Goal: Complete application form

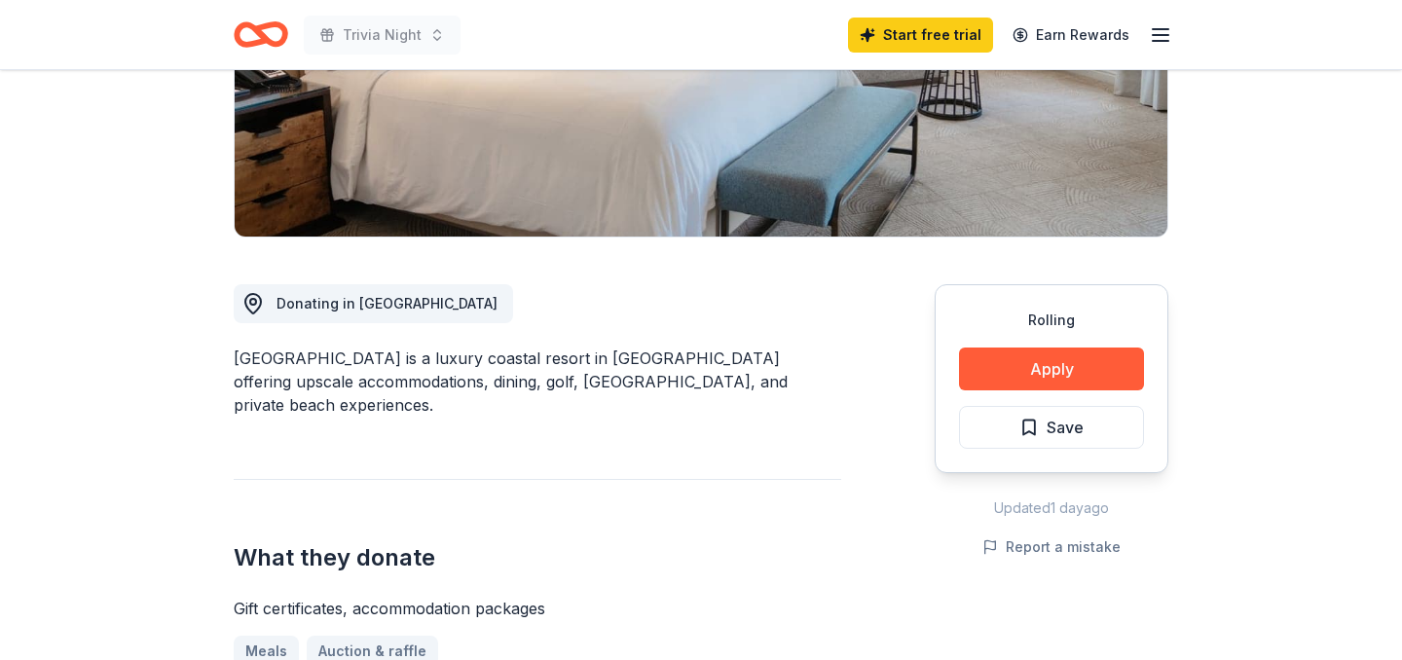
scroll to position [392, 0]
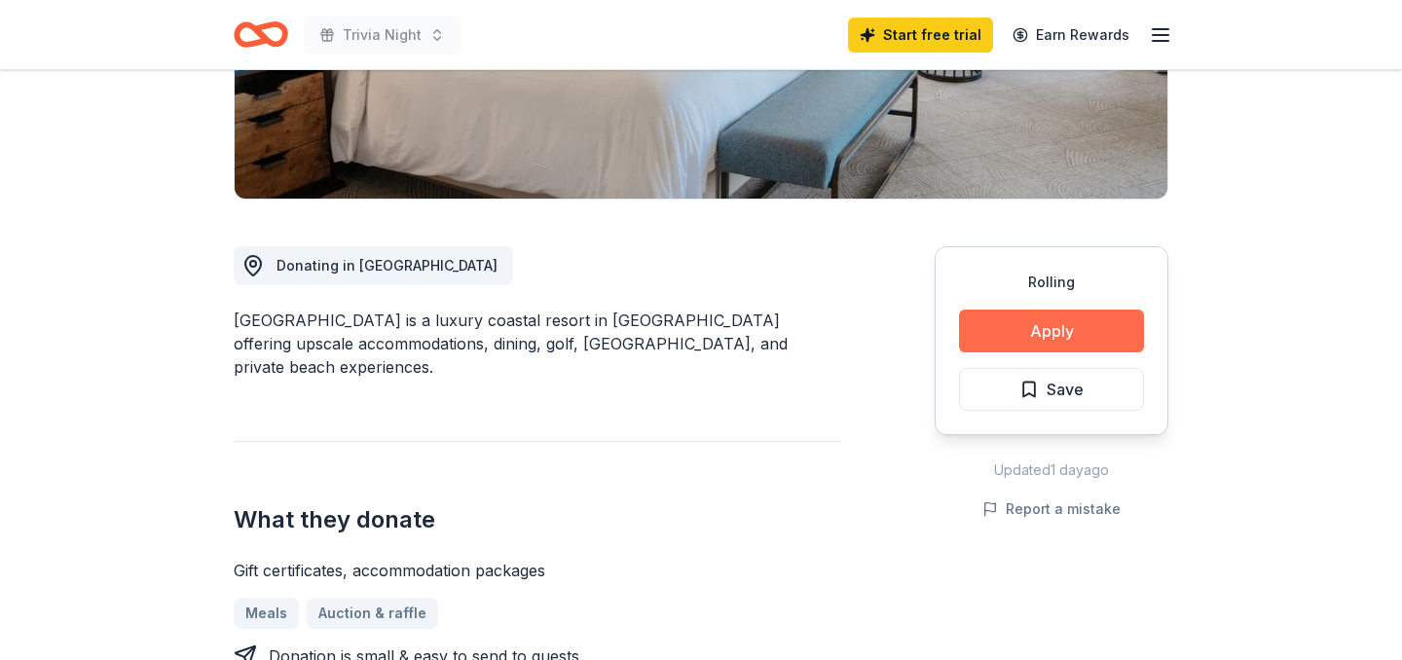
click at [994, 326] on button "Apply" at bounding box center [1051, 331] width 185 height 43
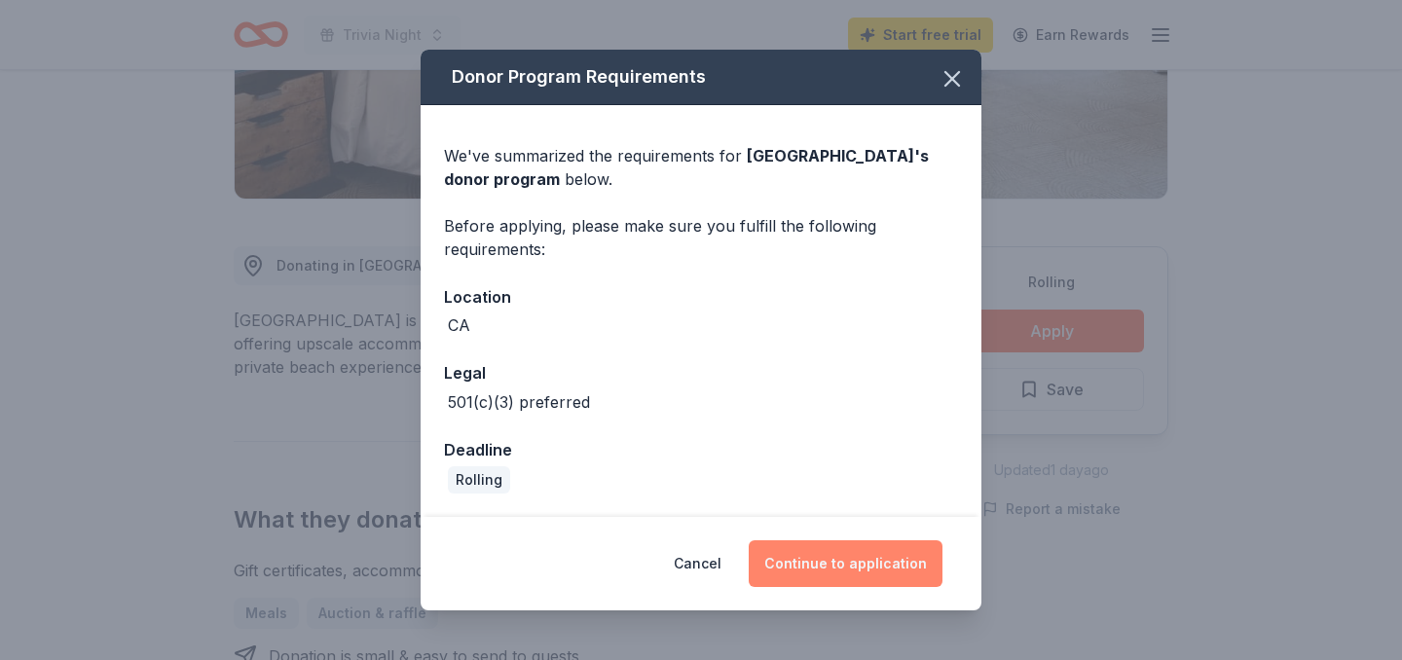
click at [802, 570] on button "Continue to application" at bounding box center [846, 563] width 194 height 47
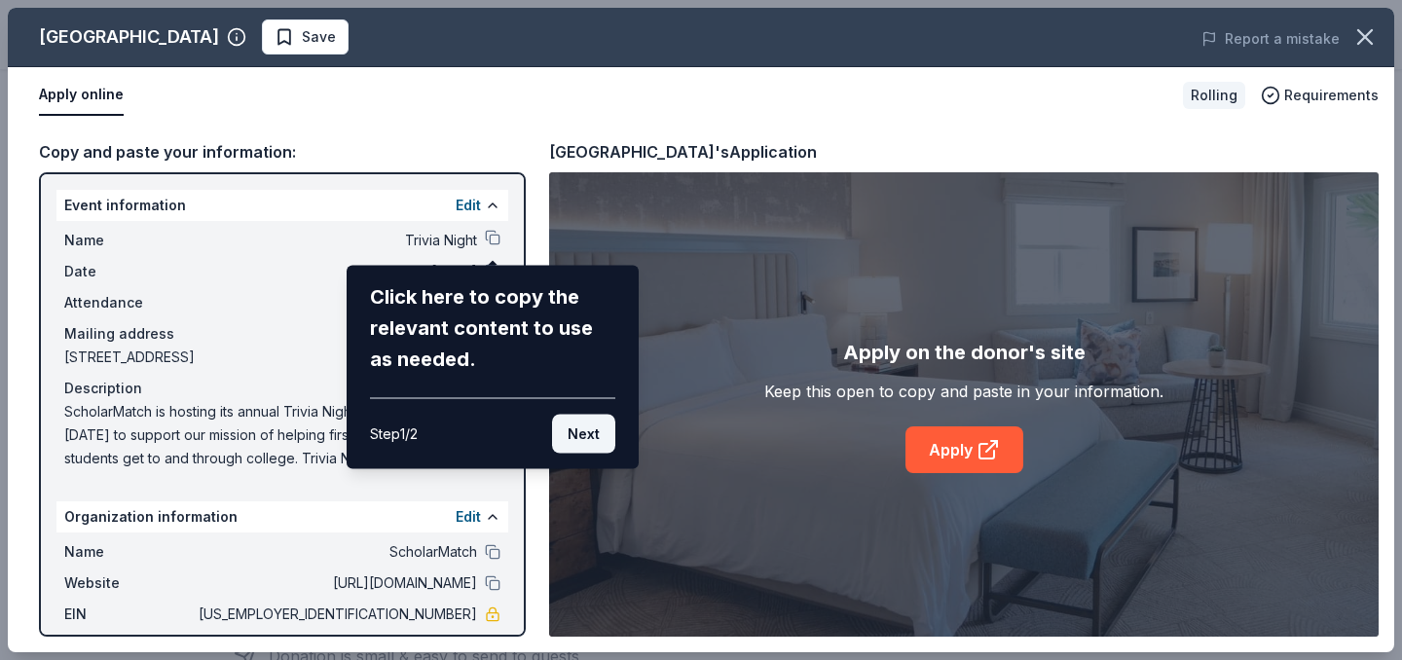
click at [598, 435] on button "Next" at bounding box center [583, 434] width 63 height 39
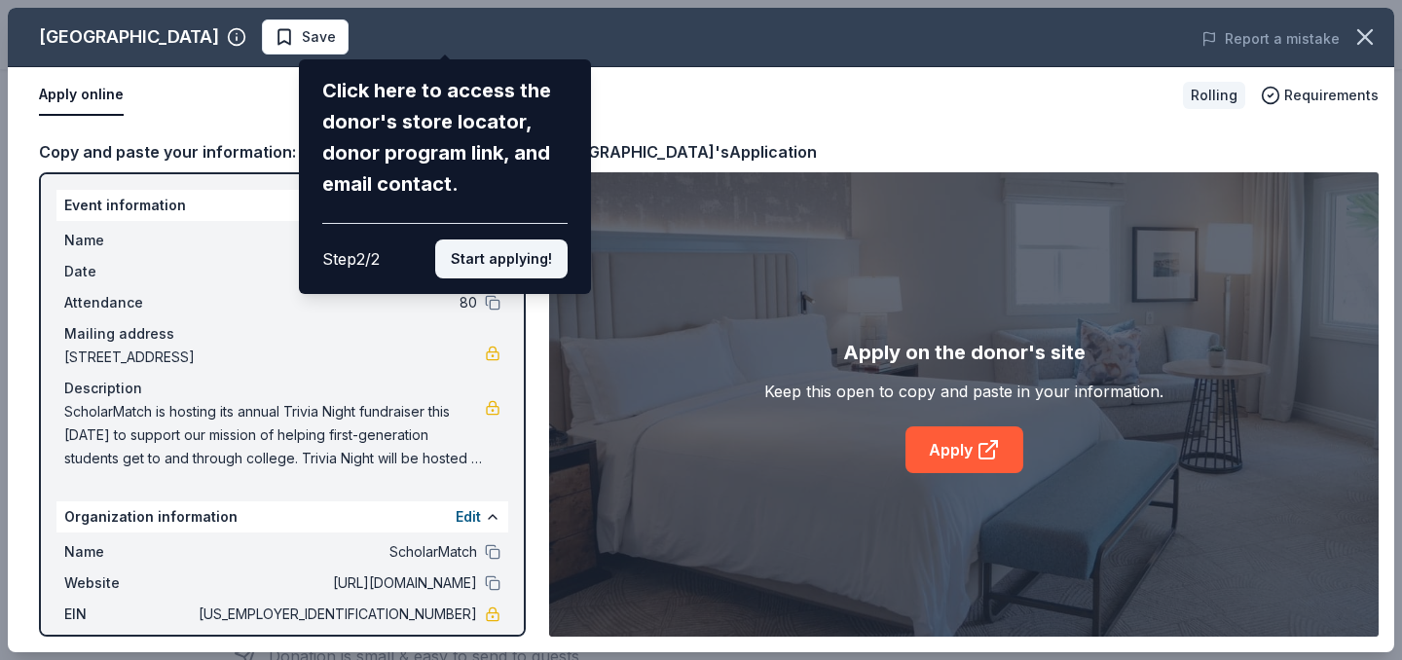
click at [516, 255] on button "Start applying!" at bounding box center [501, 258] width 132 height 39
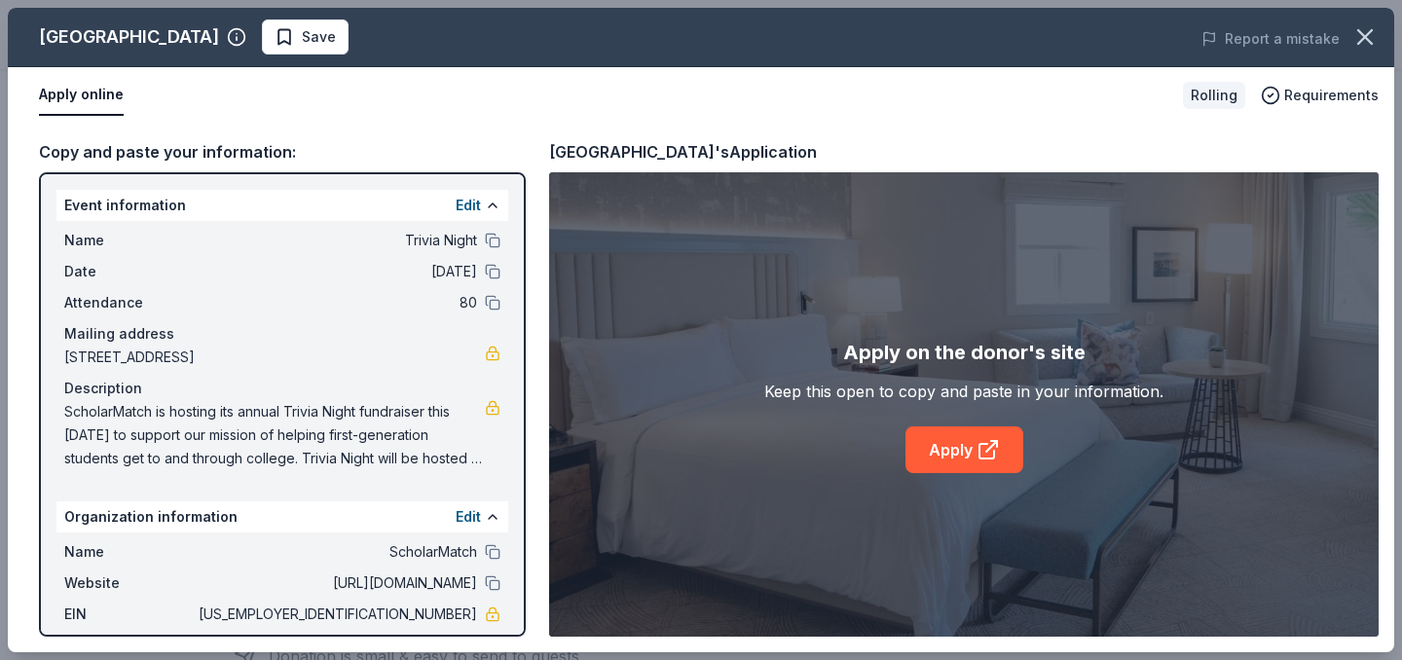
click at [463, 301] on div "Waldorf Astoria Monarch Beach Resort & Club Save Report a mistake Apply online …" at bounding box center [701, 330] width 1386 height 644
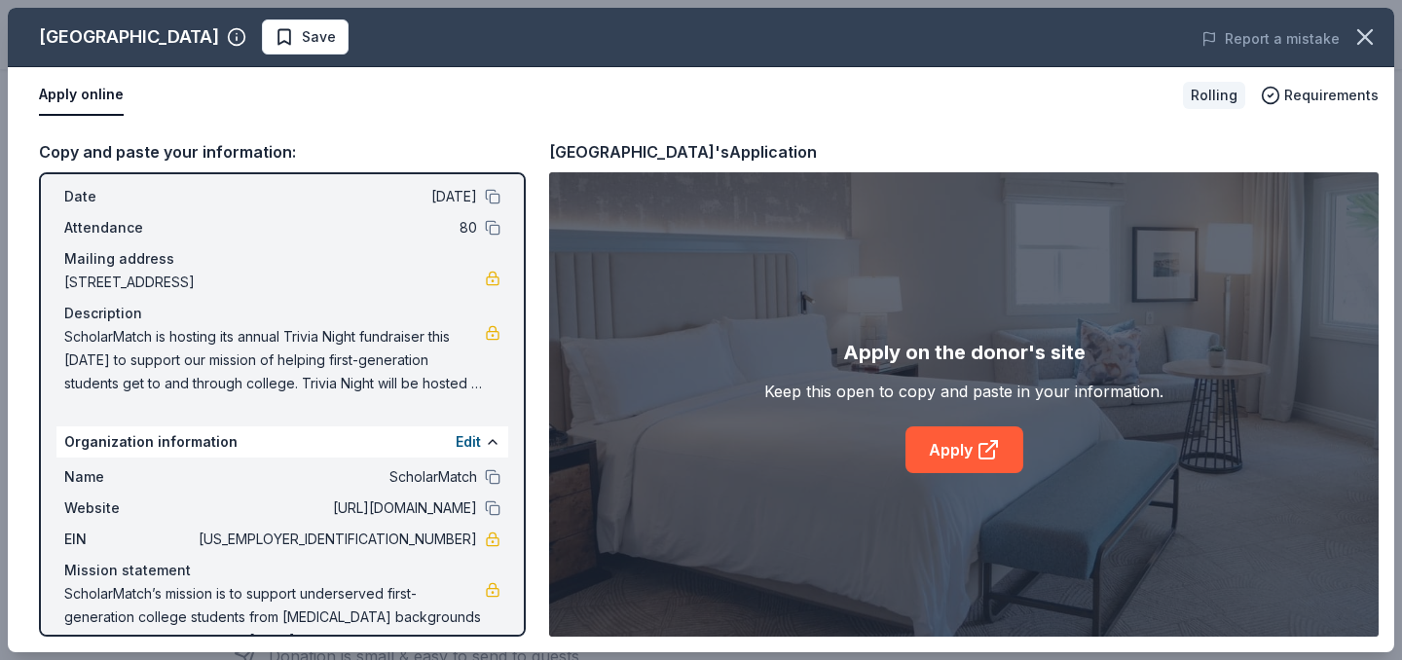
scroll to position [116, 0]
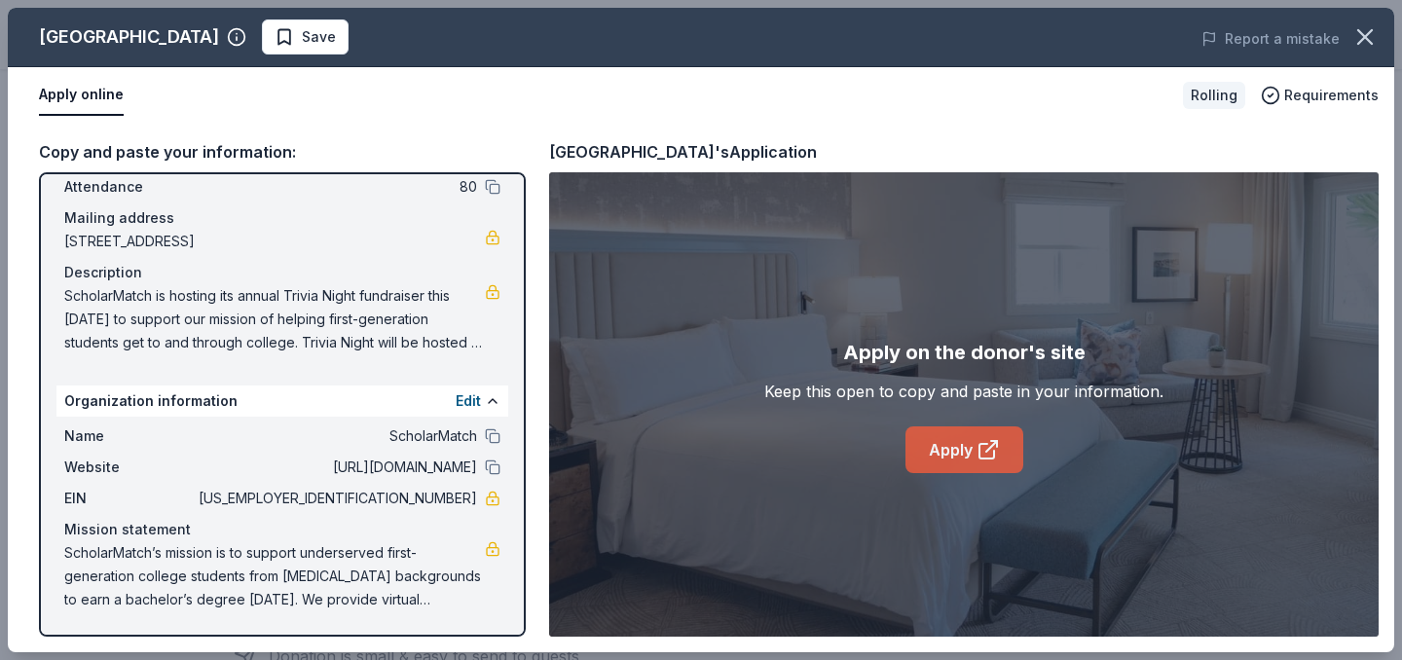
click at [940, 443] on link "Apply" at bounding box center [964, 449] width 118 height 47
